Goal: Communication & Community: Answer question/provide support

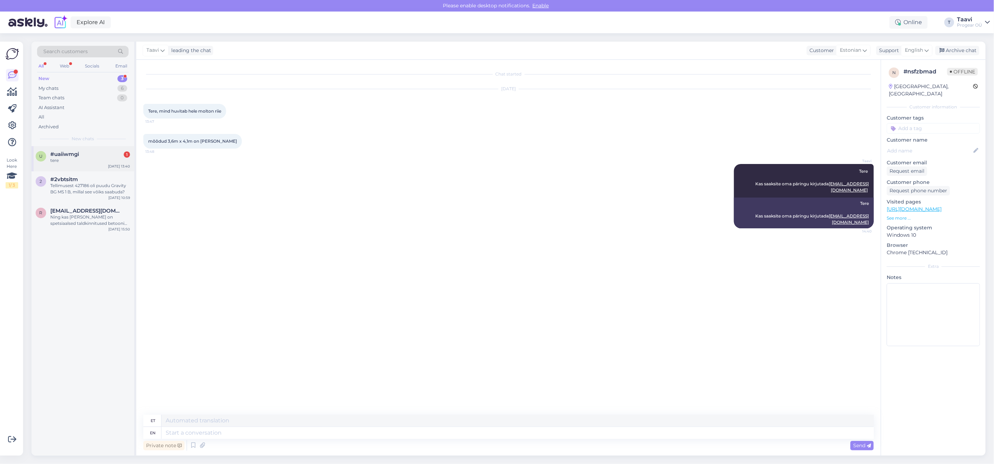
click at [78, 163] on div "tere" at bounding box center [90, 160] width 80 height 6
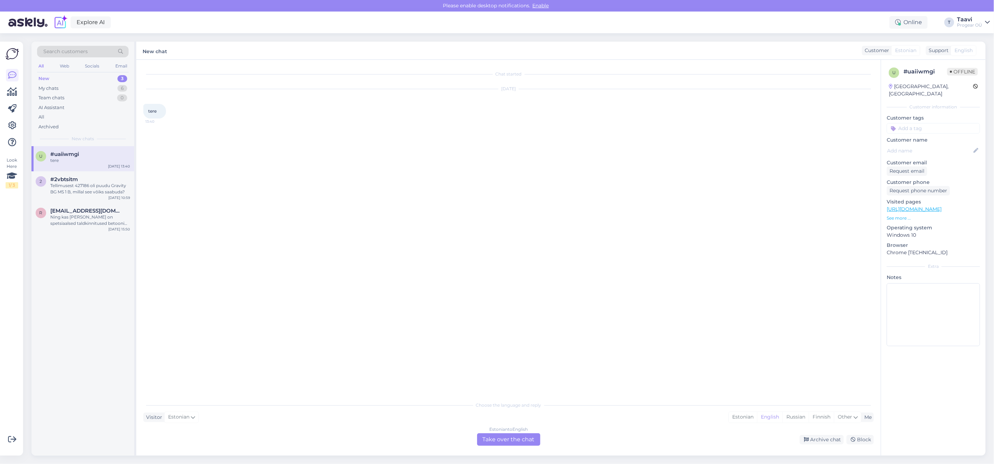
click at [493, 438] on div "Estonian to English Take over the chat" at bounding box center [508, 439] width 63 height 13
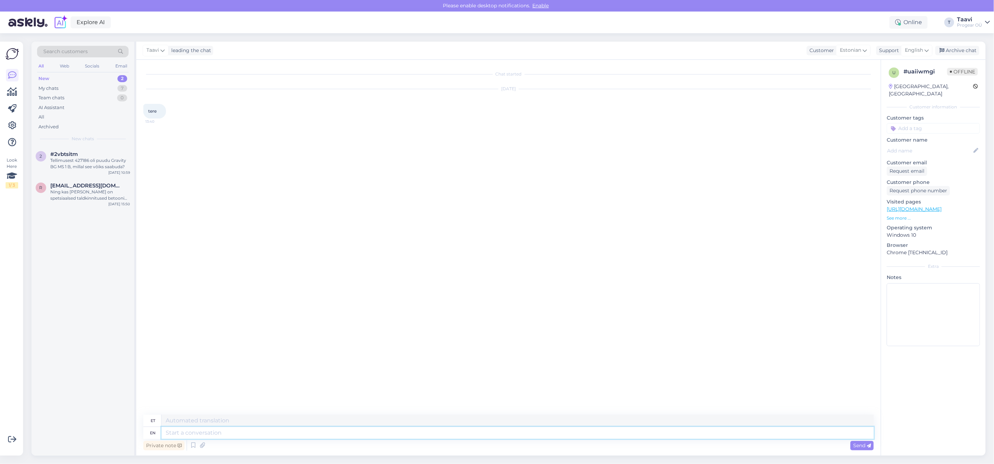
click at [292, 434] on textarea at bounding box center [517, 433] width 712 height 12
type textarea "Tere"
drag, startPoint x: 848, startPoint y: 444, endPoint x: 853, endPoint y: 445, distance: 5.0
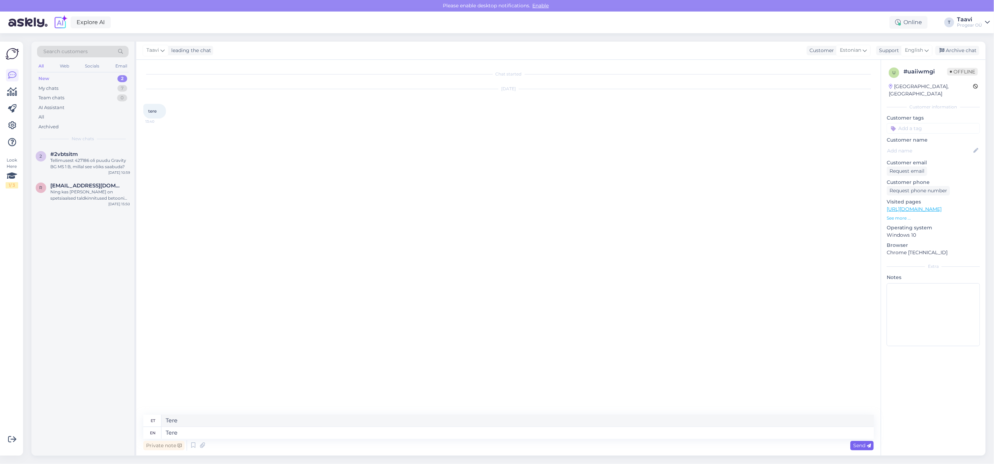
click at [849, 444] on div "Private note Send" at bounding box center [508, 444] width 730 height 13
click at [852, 445] on div "Send" at bounding box center [861, 445] width 23 height 9
drag, startPoint x: 858, startPoint y: 447, endPoint x: 823, endPoint y: 454, distance: 36.0
click at [857, 447] on span "Send" at bounding box center [862, 445] width 18 height 6
drag, startPoint x: 101, startPoint y: 164, endPoint x: 140, endPoint y: 196, distance: 50.6
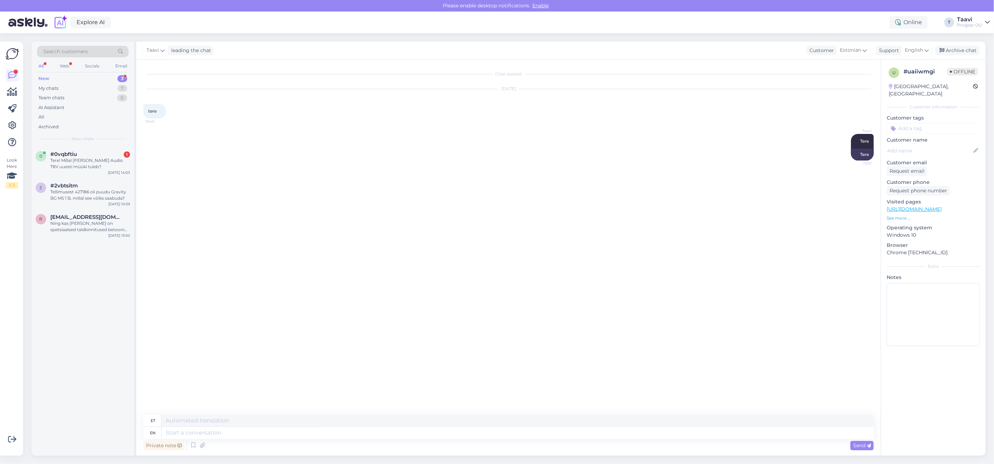
click at [101, 164] on div "Tere! Millal [PERSON_NAME] Audio T8V uuesti müüki tuleb?" at bounding box center [90, 163] width 80 height 13
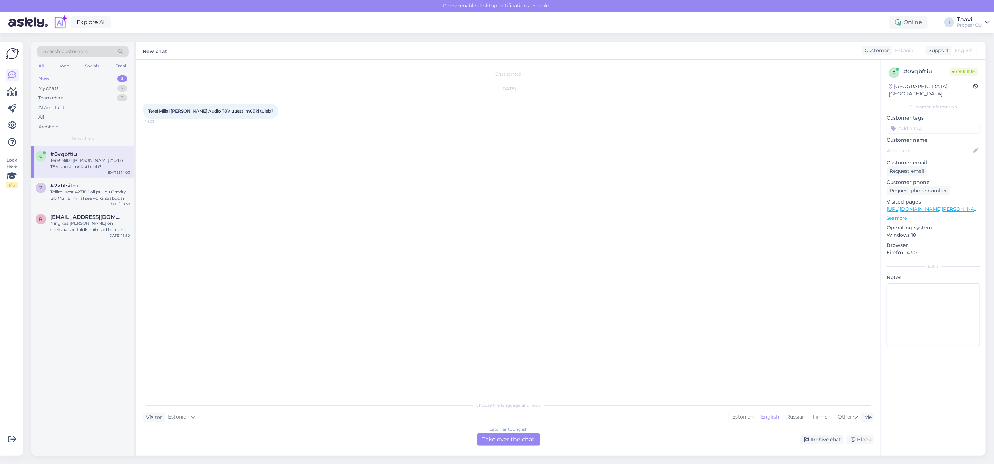
drag, startPoint x: 502, startPoint y: 446, endPoint x: 505, endPoint y: 441, distance: 5.5
click at [502, 445] on div "Chat started [DATE] Tere! Millal [PERSON_NAME] Audio T8V uuesti müüki tuleb? 14…" at bounding box center [508, 258] width 744 height 396
click at [503, 445] on div "Estonian to English Take over the chat" at bounding box center [508, 439] width 63 height 13
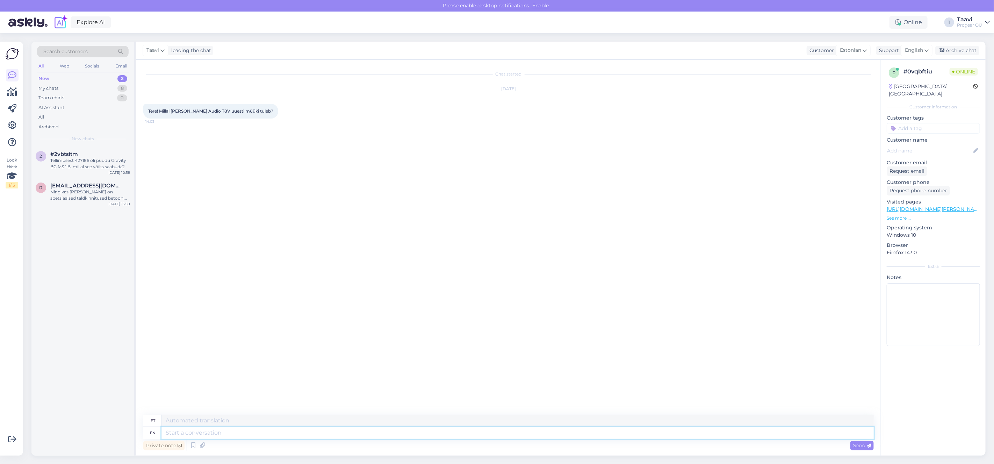
click at [252, 435] on textarea at bounding box center [517, 433] width 712 height 12
type textarea "Tere"
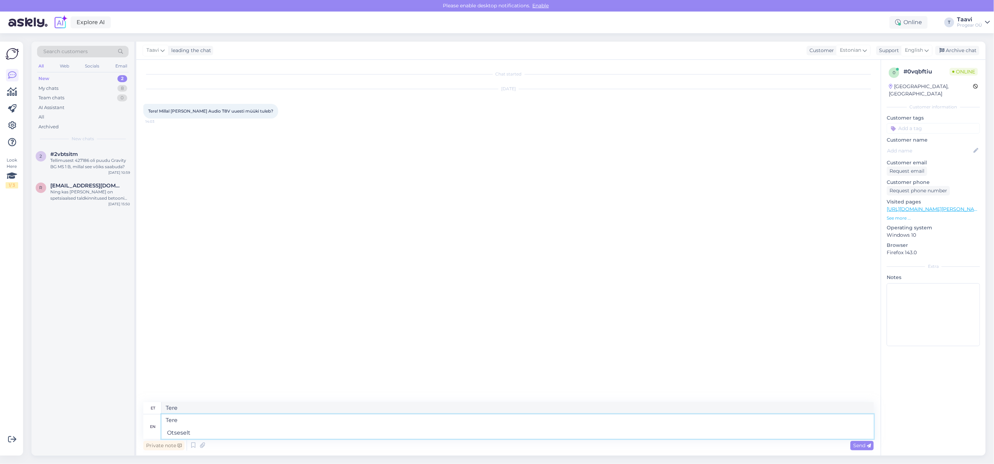
type textarea "Tere Otseselt"
type textarea "Tere"
type textarea "Tere Müügis o"
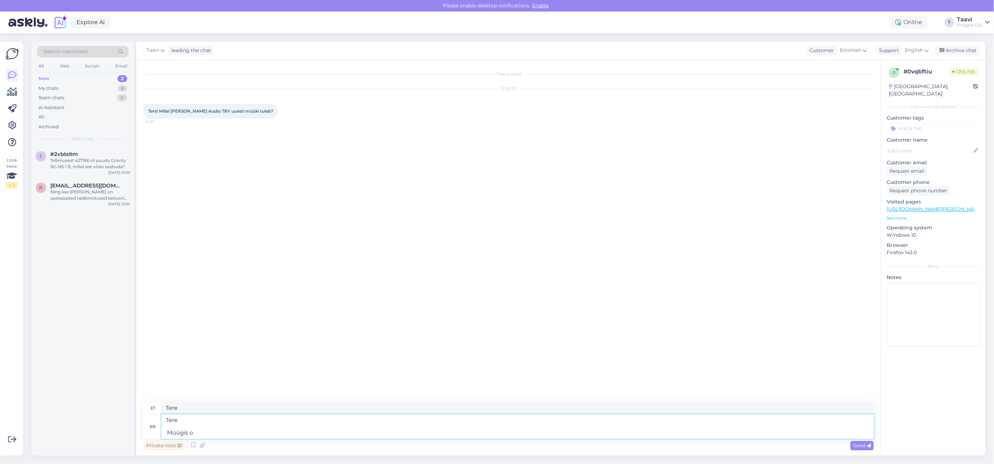
type textarea "Tere Müügis"
type textarea "Tere Müügis on t"
type textarea "Tere Müügis on"
type textarea "Tere [GEOGRAPHIC_DATA] on nad"
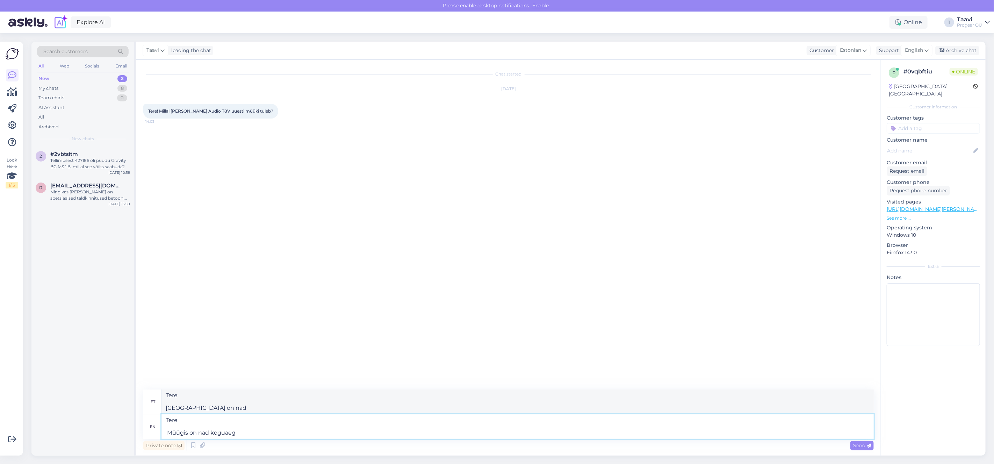
type textarea "Tere Müügis on nad koguaeg a"
type textarea "Tere Müügis on nad koguaeg"
type textarea "Tere Müügis on nad koguaeg, k"
type textarea "Tere Müügis on nad koguaeg,"
type textarea "Tere Müügis on nad koguaeg, kuid"
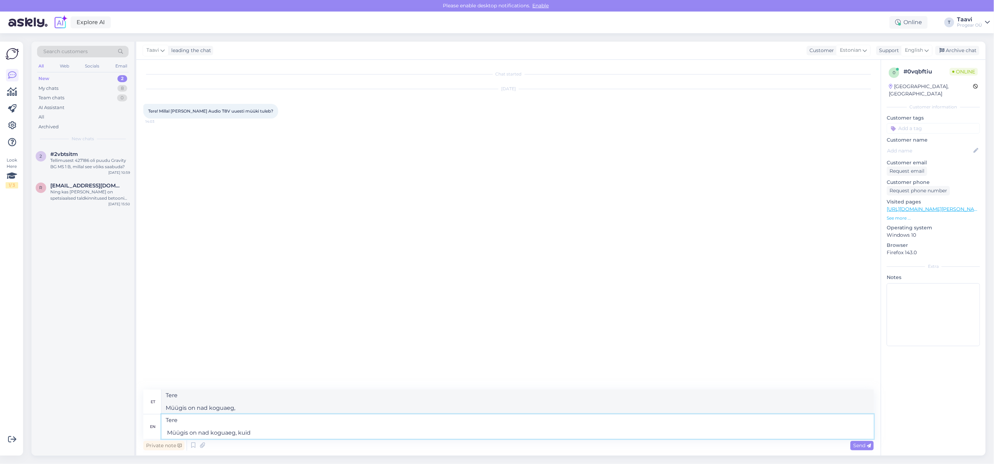
type textarea "Tere Müügis on nad koguaeg, kuid"
type textarea "Tere Müügis on nad koguaeg, kuid lao"
type textarea "Tere Müügis on nad koguaeg, kuid la"
type textarea "Tere Müügis on nad koguaeg, kuid [GEOGRAPHIC_DATA] e"
type textarea "Tere Müügis on nad koguaeg, kuid [GEOGRAPHIC_DATA]"
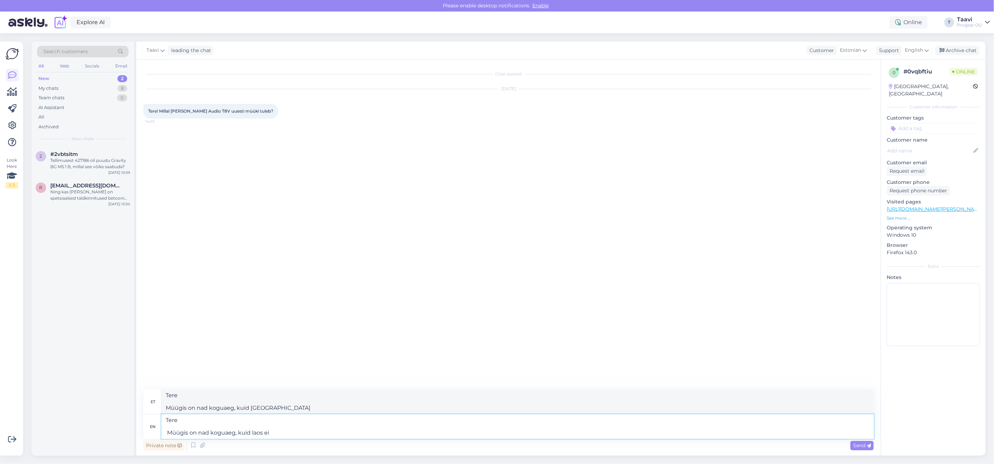
type textarea "Tere Müügis on nad koguaeg, kuid laos ei o"
type textarea "Tere Müügis on nad koguaeg, kuid laos ei"
type textarea "Tere Müügis on nad koguaeg, kuid laos ei ole."
type textarea "Tere Müügis on nad koguaeg, kuid laos ei ole. Kui t"
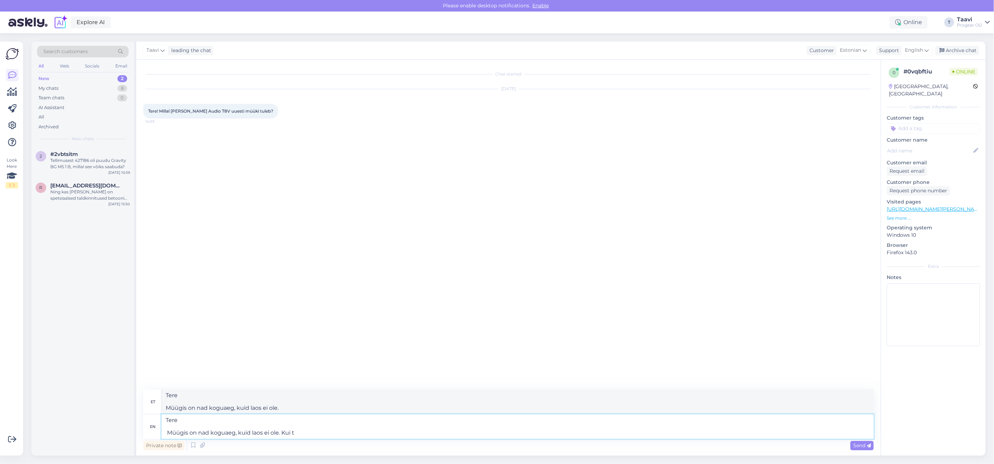
type textarea "Tere Müügis on nad koguaeg, kuid laos ei ole. [PERSON_NAME]"
type textarea "Tere Müügis on nad koguaeg, kuid laos ei ole. Kui soov"
type textarea "Tere Müügis on nad koguaeg, kuid laos ei ole. Kui soov võime te"
type textarea "Tere Müügis on nad koguaeg, kuid laos ei ole. Kui soov võime"
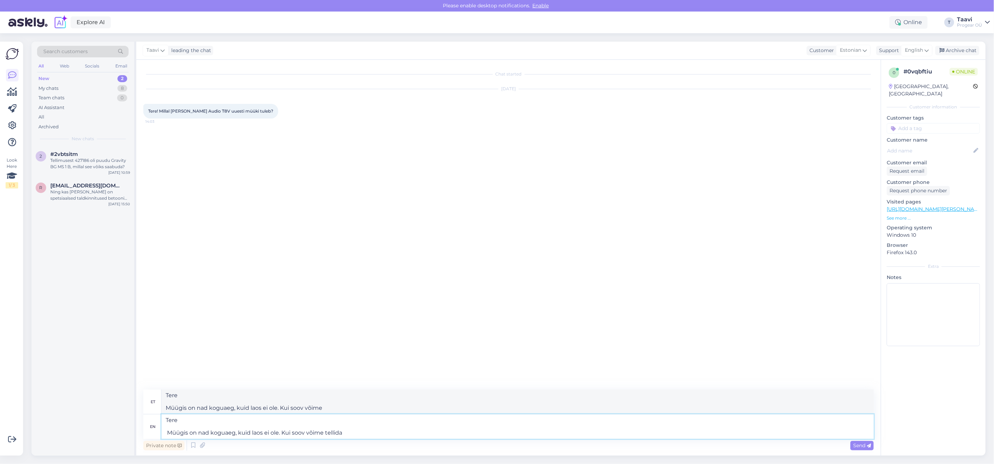
type textarea "Tere Müügis on nad koguaeg, kuid laos ei ole. Kui soov võime tellida"
type textarea "Tere Müügis on nad koguaeg, kuid laos ei ole. Kui soov võime tellida, t"
type textarea "Tere Müügis on nad koguaeg, kuid laos ei ole. Kui soov võime tellida,"
type textarea "Tere Müügis on nad koguaeg, kuid laos ei ole. Kui soov võime tellida, tarne v"
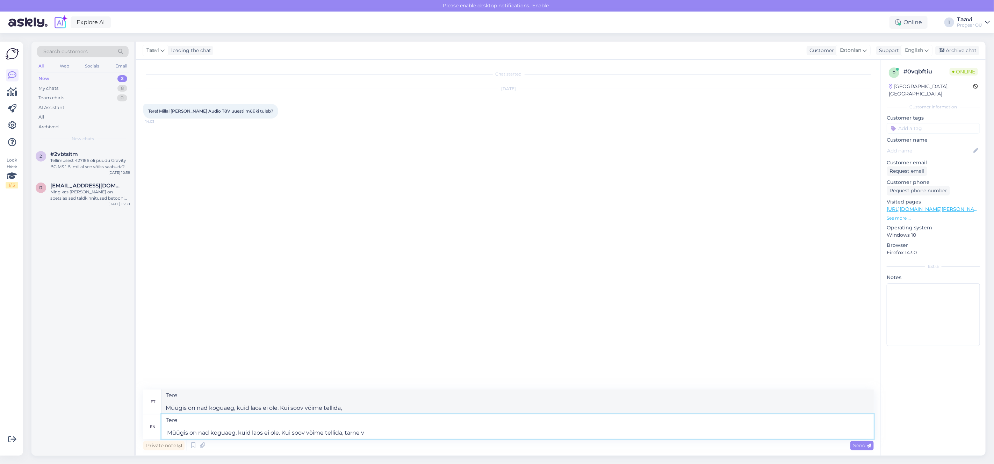
type textarea "Tere Müügis on nad koguaeg, kuid laos ei ole. Kui soov võime tellida, tarne"
type textarea "Tere Müügis on nad koguaeg, kuid laos ei ole. Kui soov võime tellida, tarne võt…"
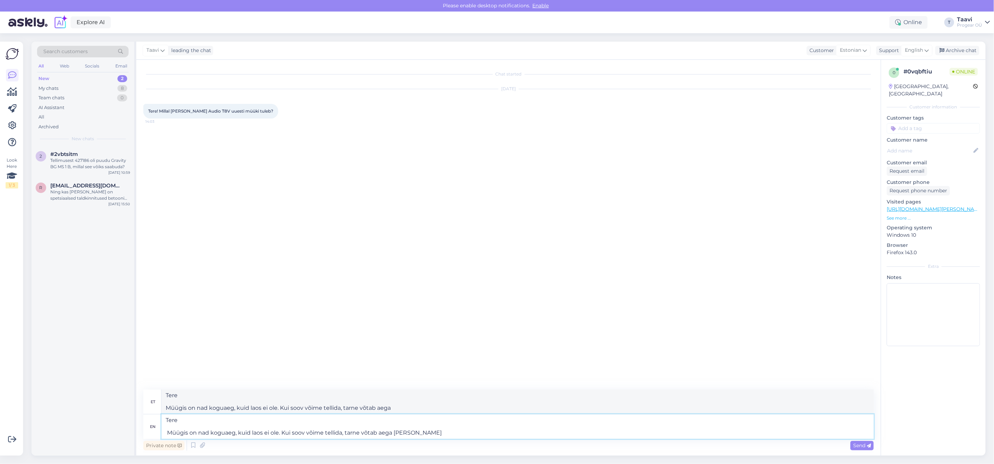
type textarea "Tere Müügis on nad koguaeg, kuid laos ei ole. Kui soov võime tellida, tarne võt…"
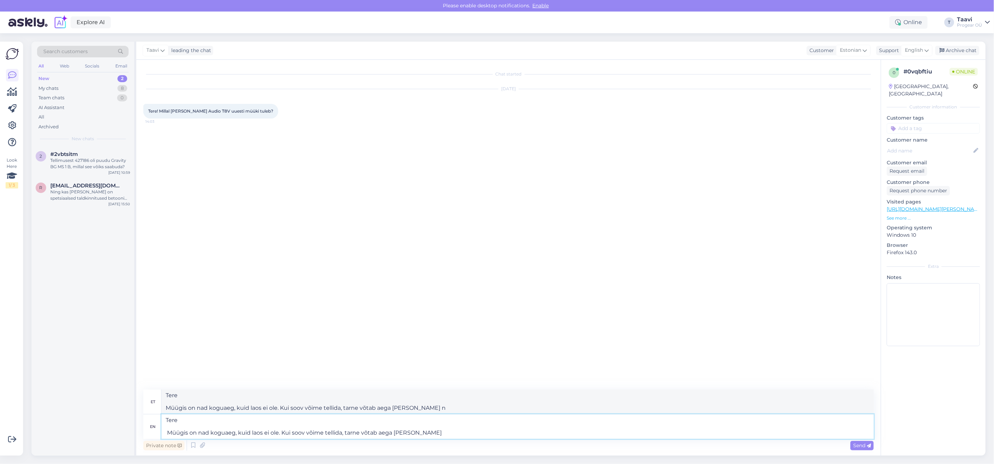
type textarea "Tere Müügis on nad koguaeg, kuid laos ei ole. Kui soov võime tellida, tarne võt…"
type textarea "Tere Müügis on nad koguaeg, kuid laos ei ole. Kui soov võime tellida, võtab aeg…"
type textarea "Tere Müügis on nad koguaeg, kuid laos ei ole. Kui soov võime tellida, tarne võt…"
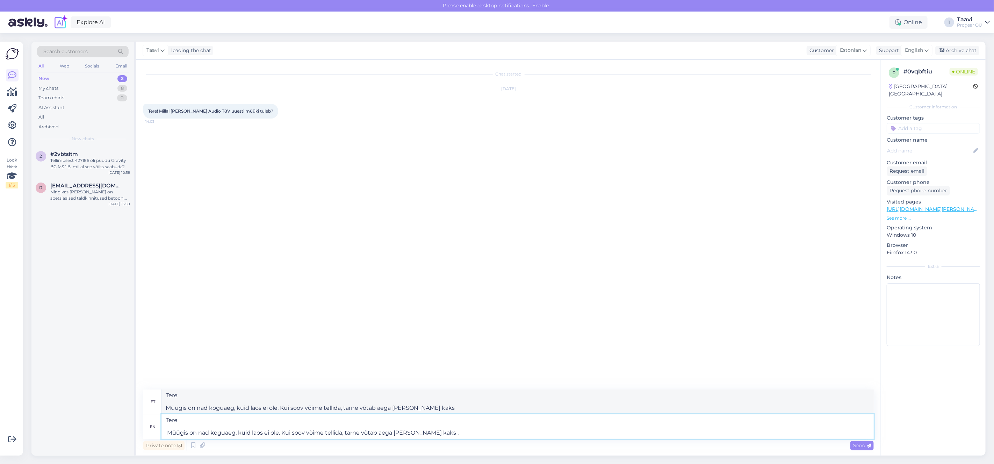
type textarea "Tere Müügis on nad koguaeg, kuid laos ei ole. Kui soov võime tellida, tarne võt…"
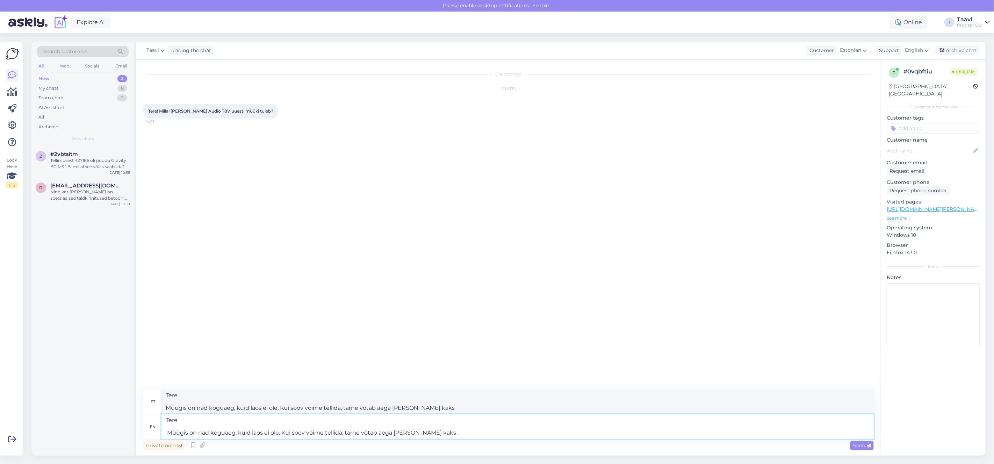
type textarea "Tere Müügis on nad koguaeg, kuid laos ei ole. Kui soov võime tellida, tarne võt…"
click at [855, 447] on span "Send" at bounding box center [862, 445] width 18 height 6
